Goal: Transaction & Acquisition: Purchase product/service

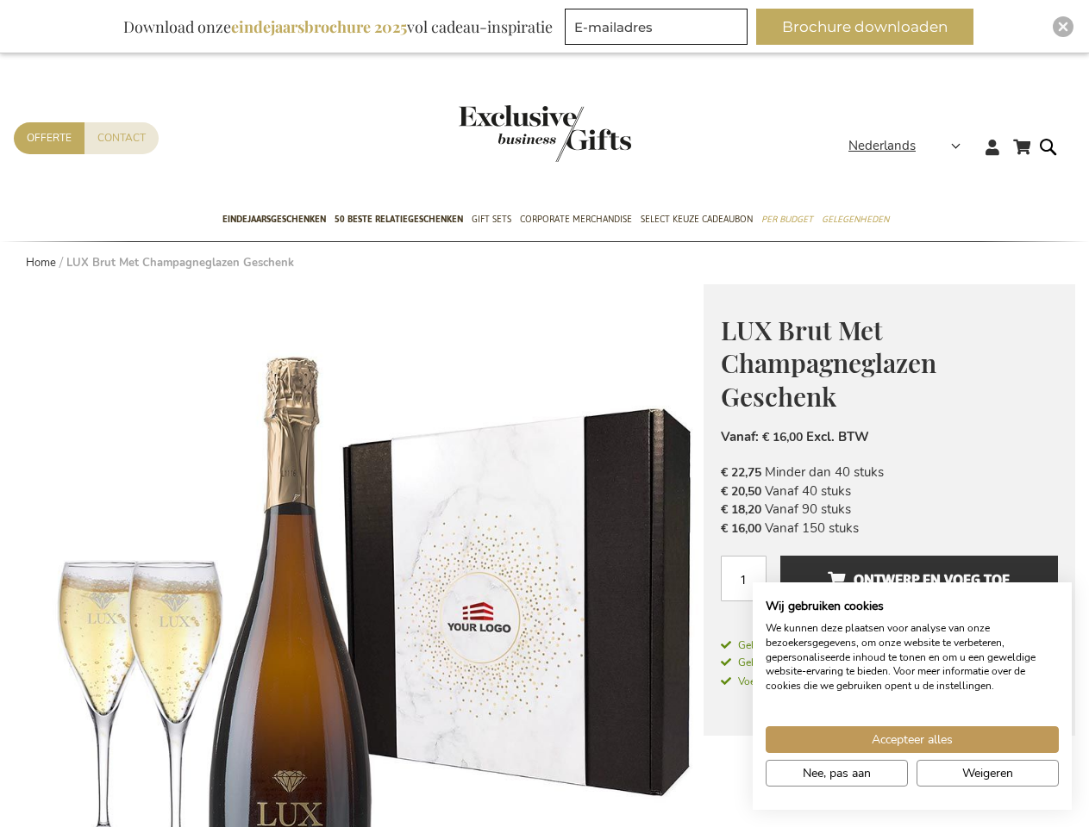
click at [909, 146] on span "Nederlands" at bounding box center [881, 146] width 67 height 20
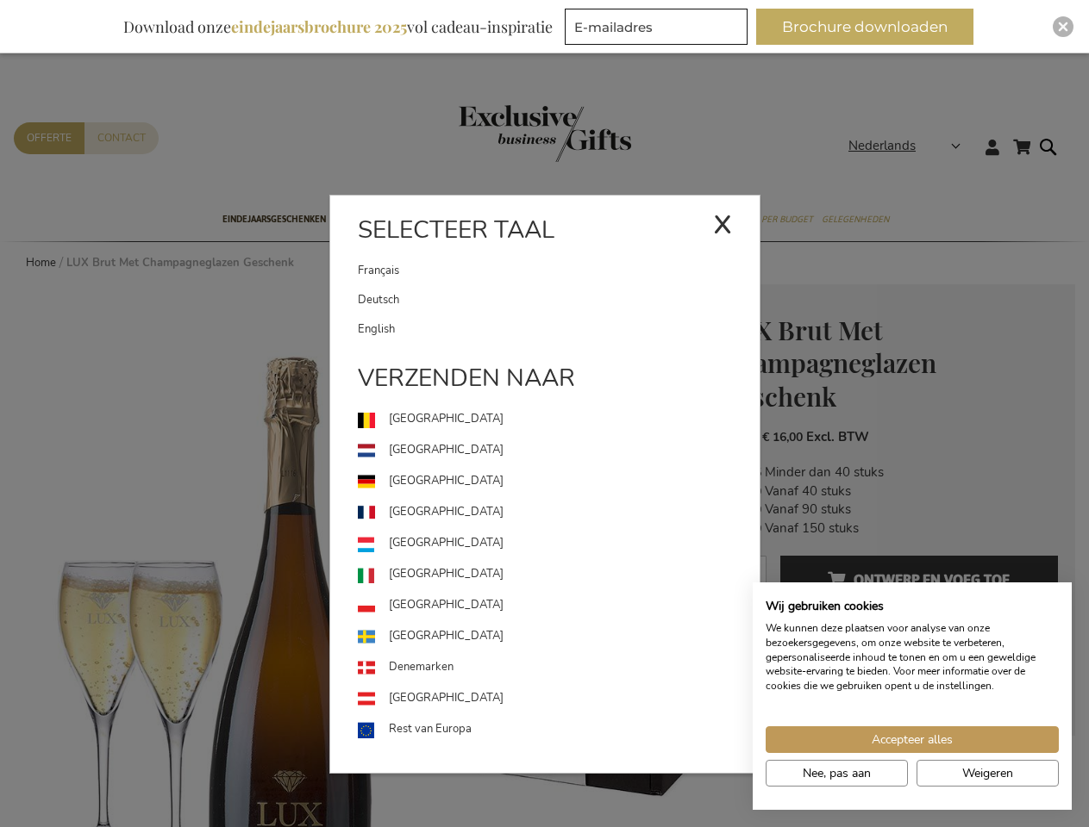
click at [359, 556] on link "[GEOGRAPHIC_DATA]" at bounding box center [559, 543] width 402 height 31
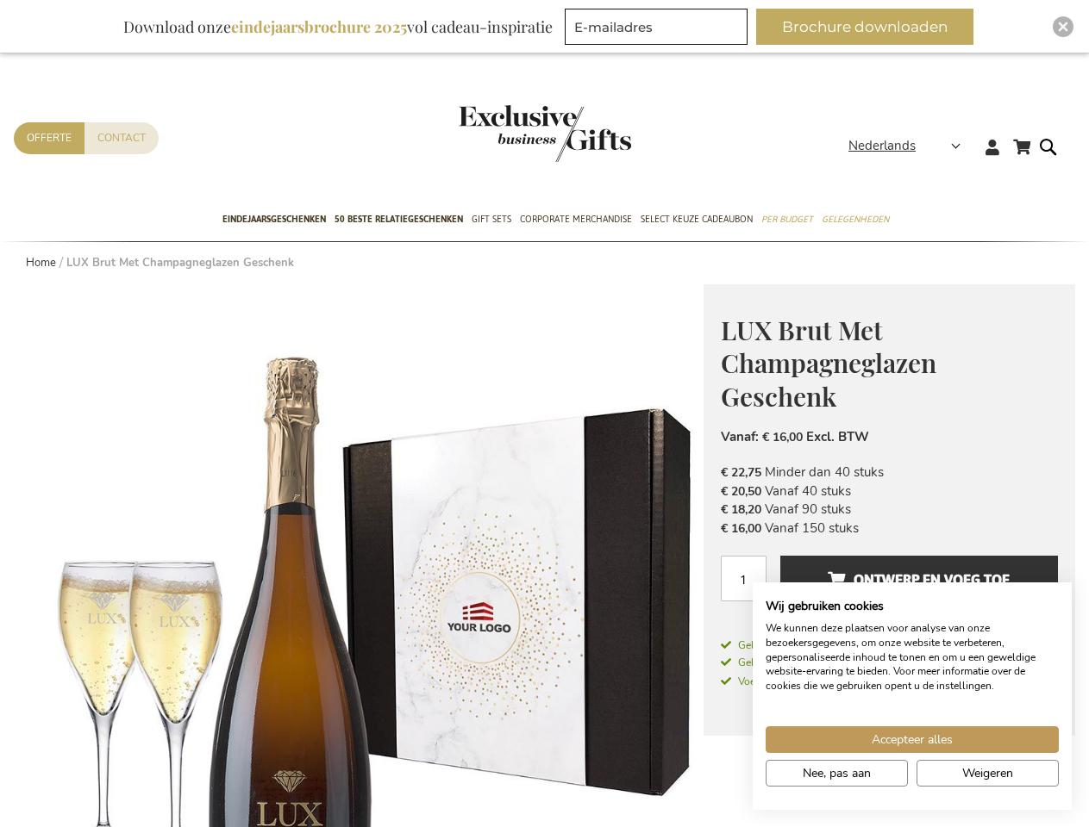
click at [919, 579] on span "Ontwerp en voeg toe" at bounding box center [918, 580] width 182 height 28
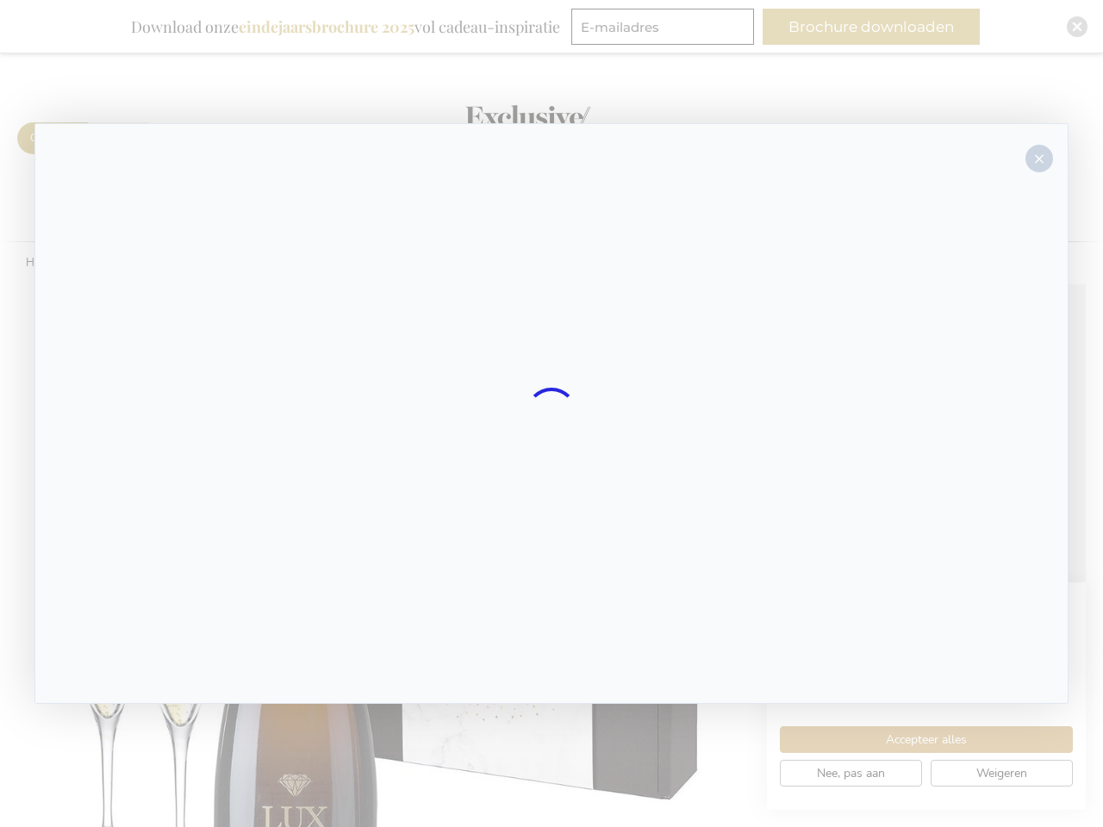
click at [871, 27] on div at bounding box center [551, 413] width 1103 height 827
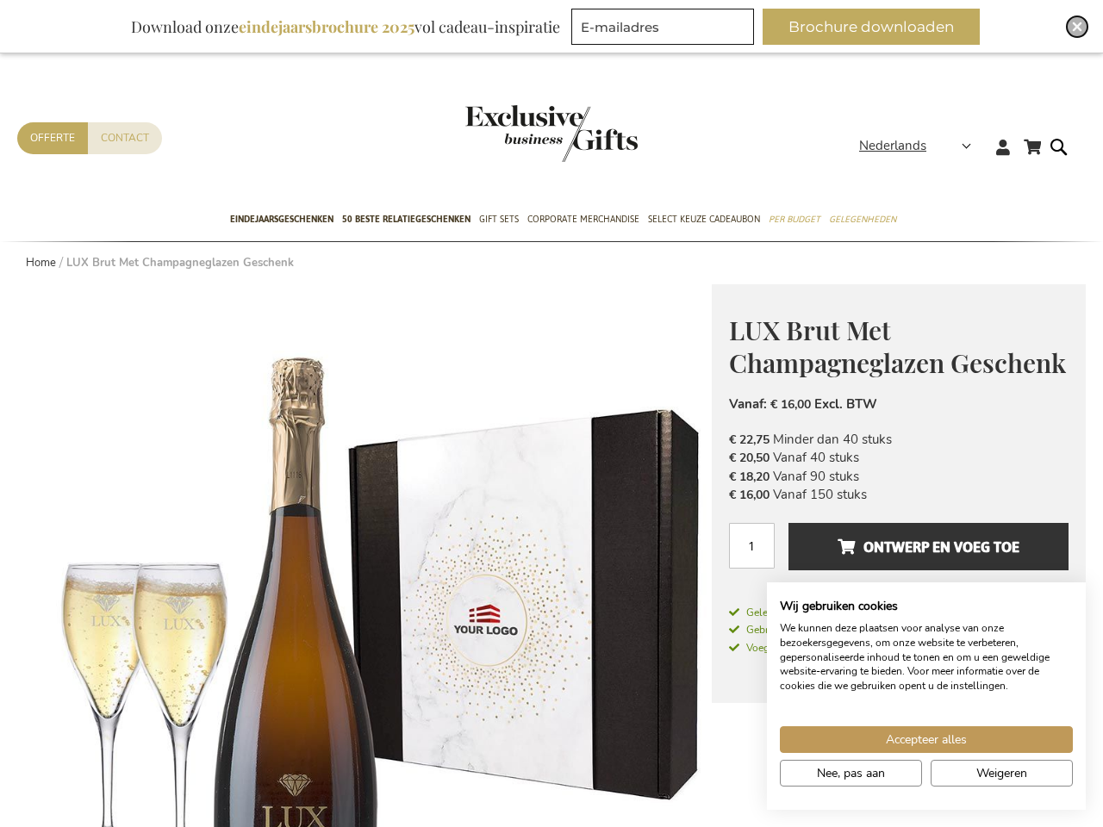
click at [1072, 27] on img "Close" at bounding box center [1077, 27] width 10 height 10
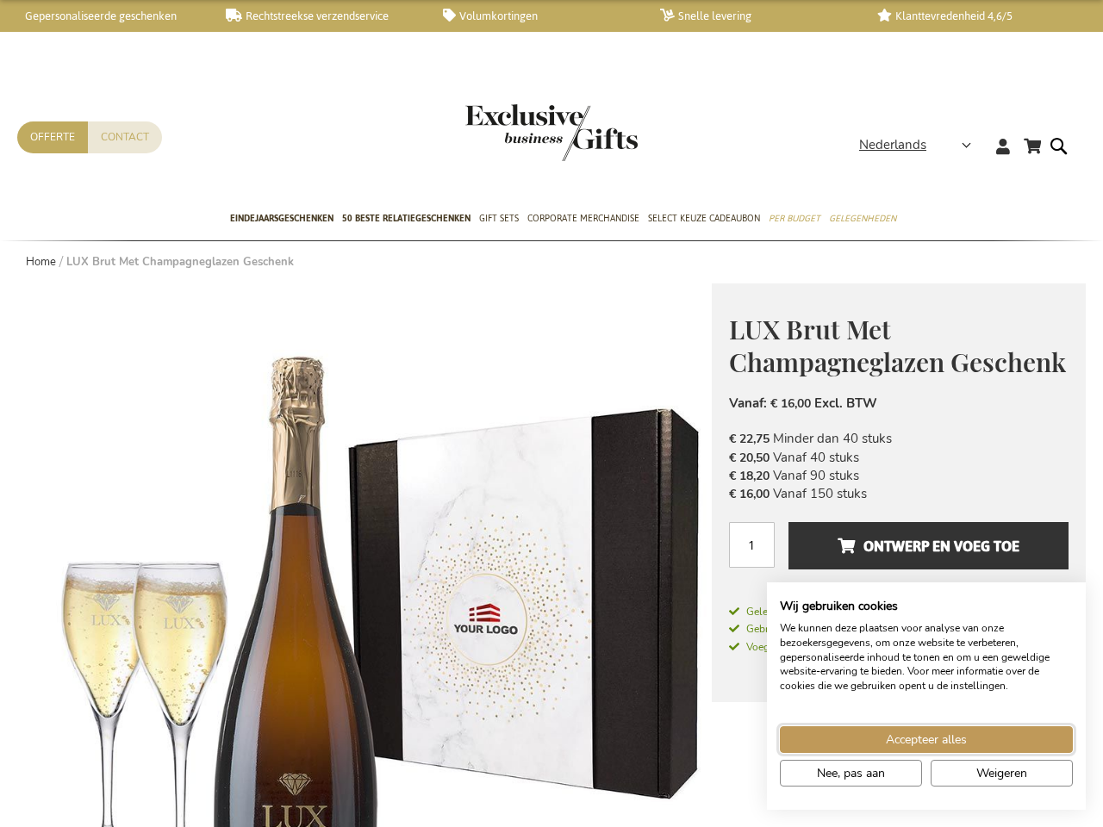
click at [912, 740] on span "Accepteer alles" at bounding box center [926, 740] width 81 height 18
